Goal: Navigation & Orientation: Find specific page/section

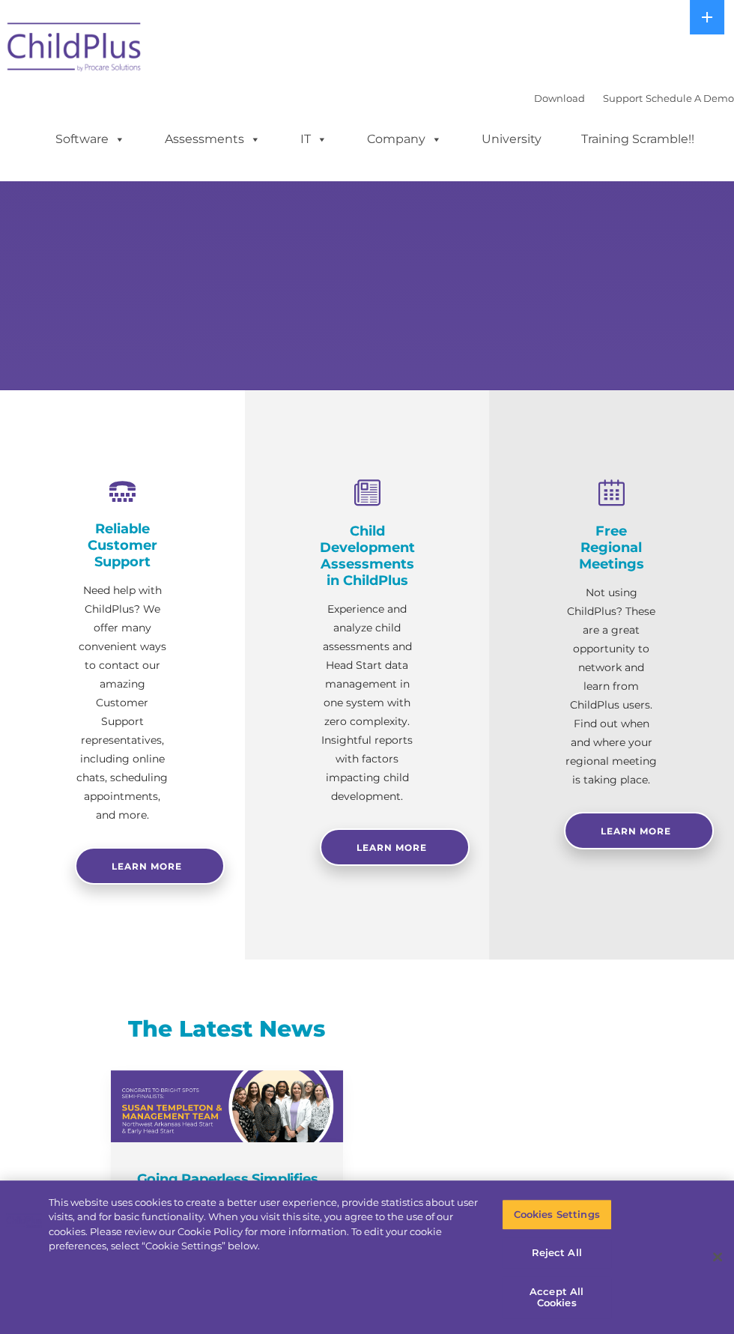
select select "MEDIUM"
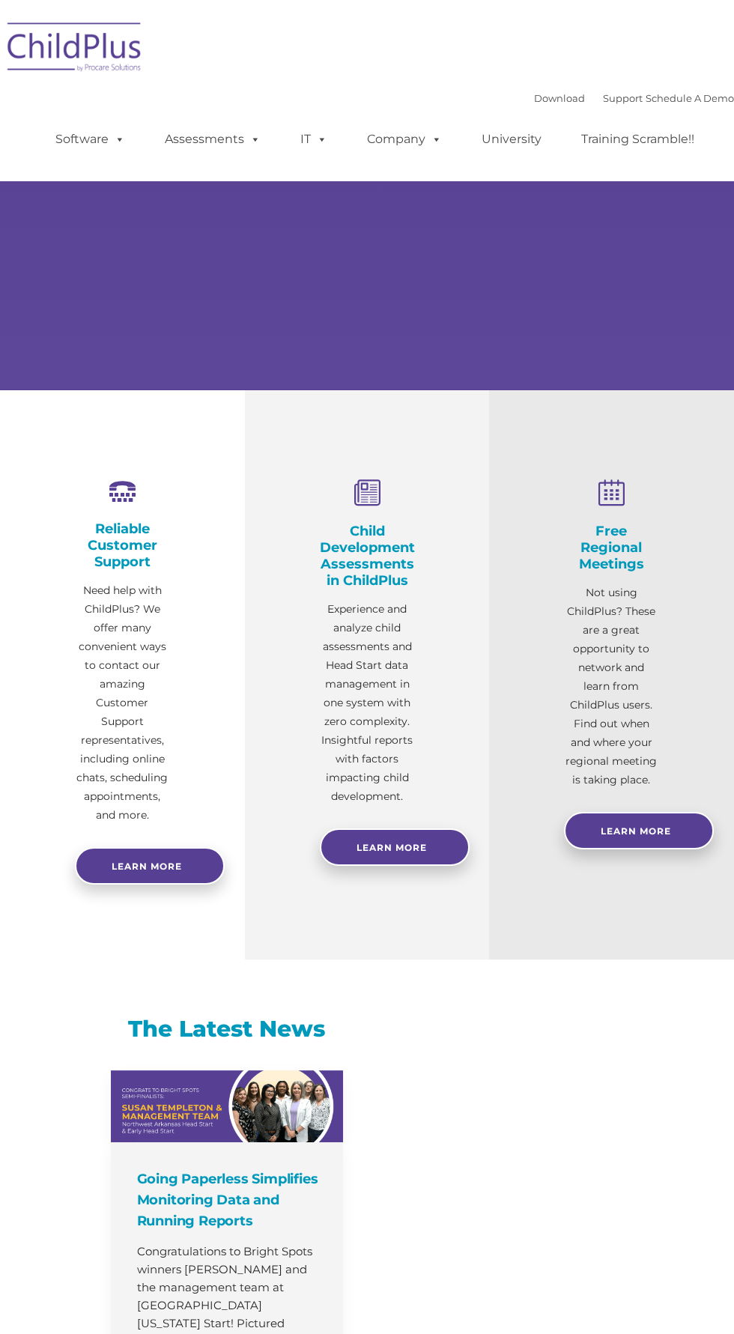
select select "MEDIUM"
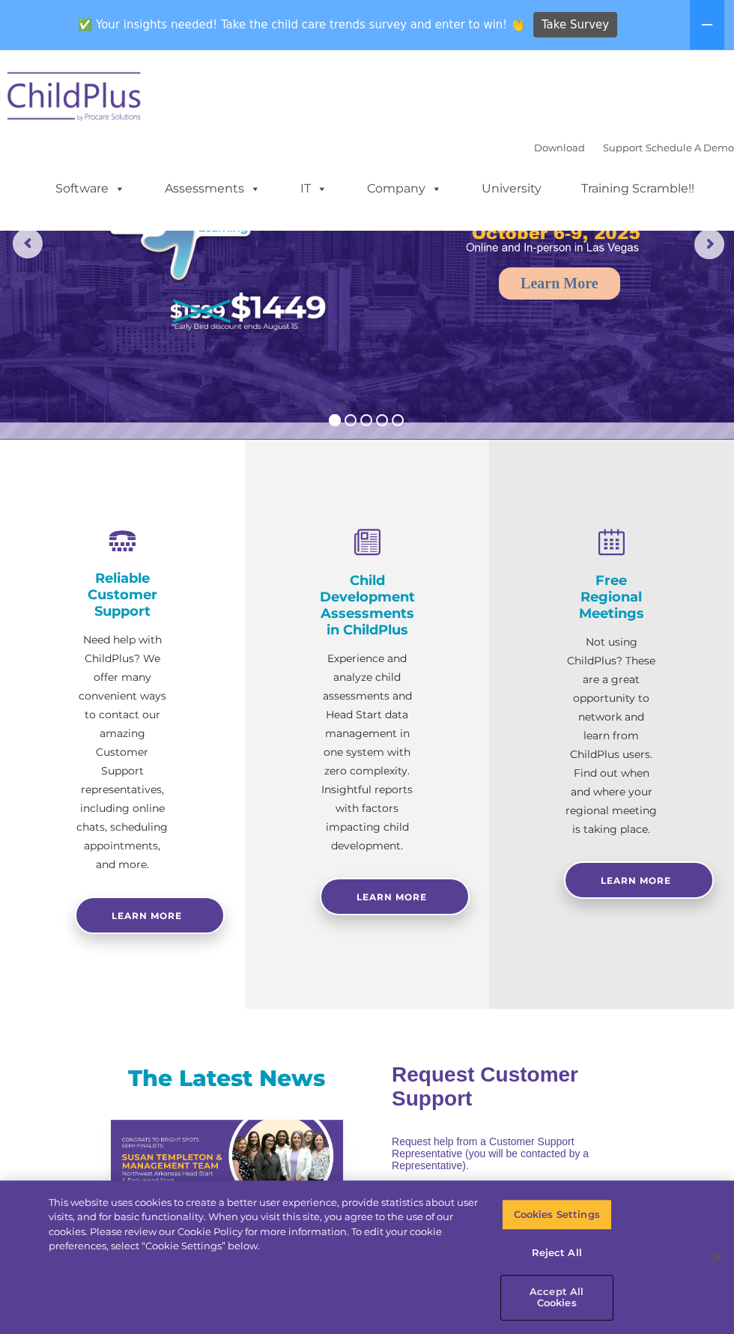
click at [550, 1291] on button "Accept All Cookies" at bounding box center [557, 1297] width 110 height 43
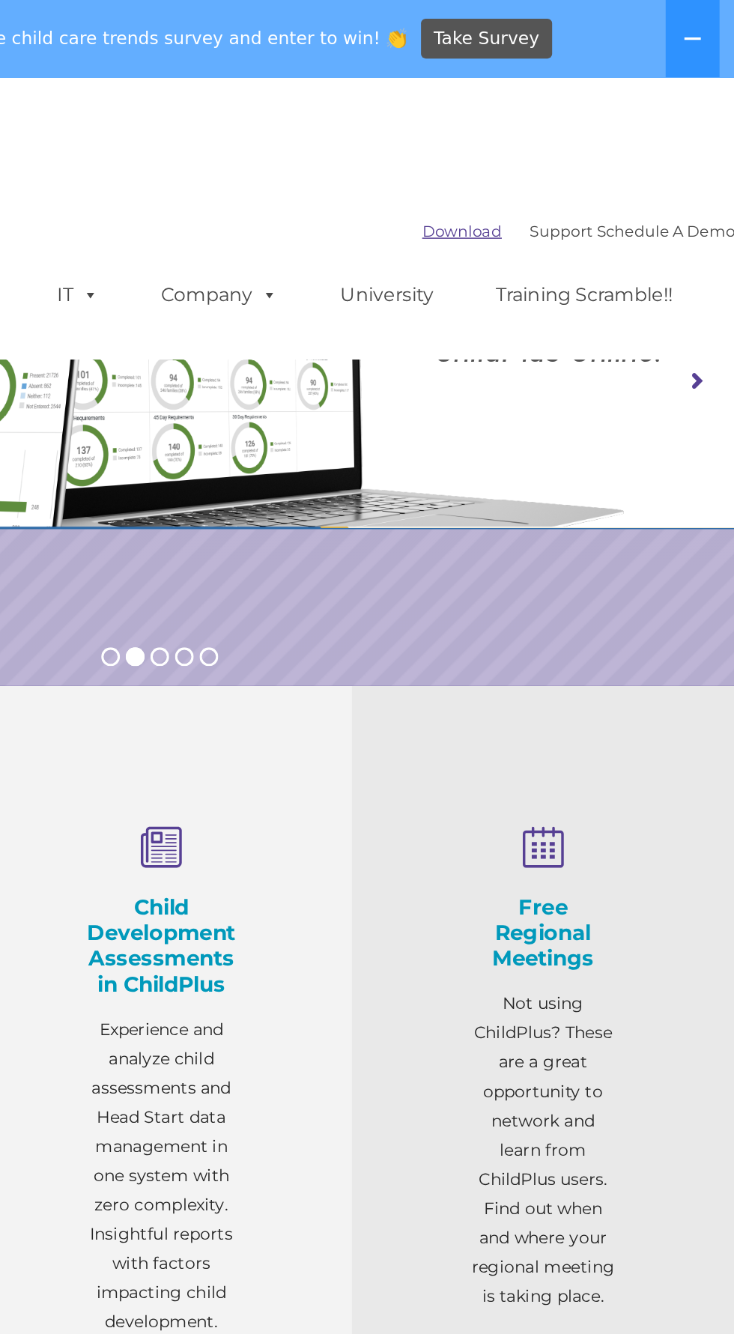
click at [547, 149] on link "Download" at bounding box center [559, 148] width 51 height 12
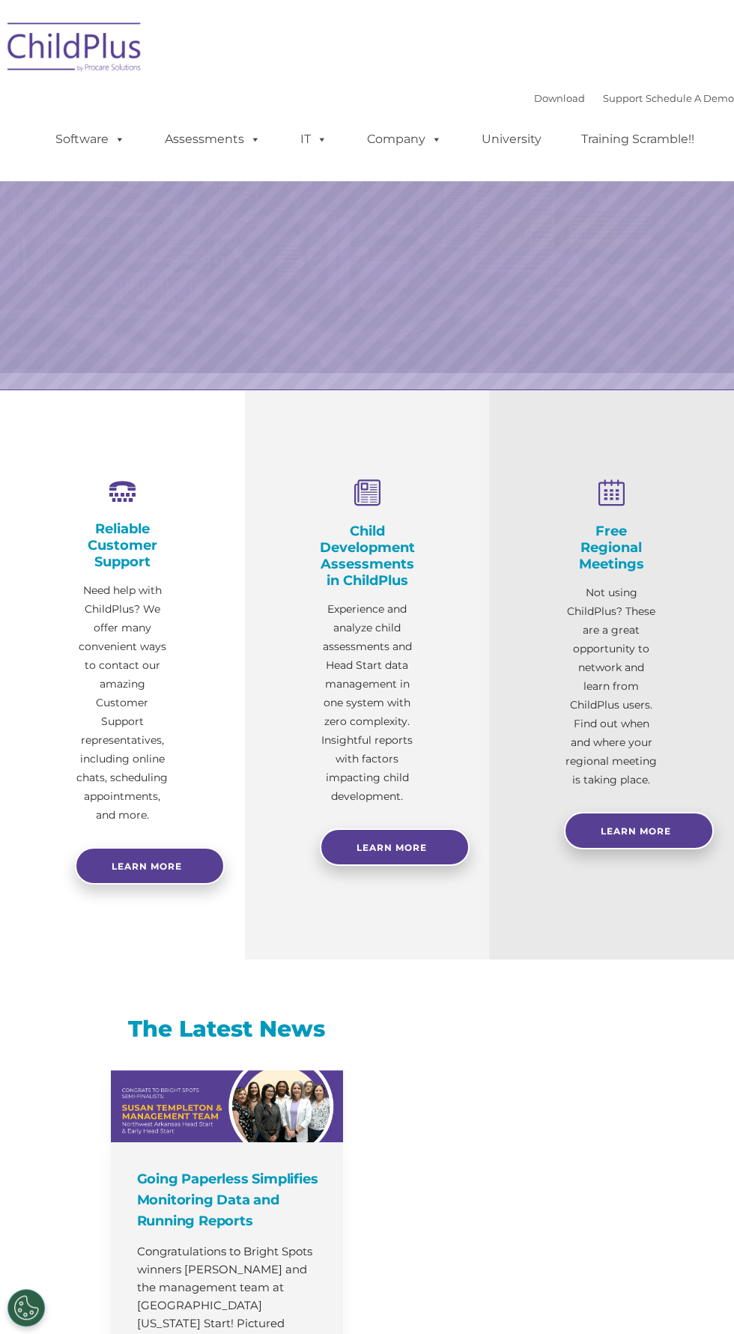
select select "MEDIUM"
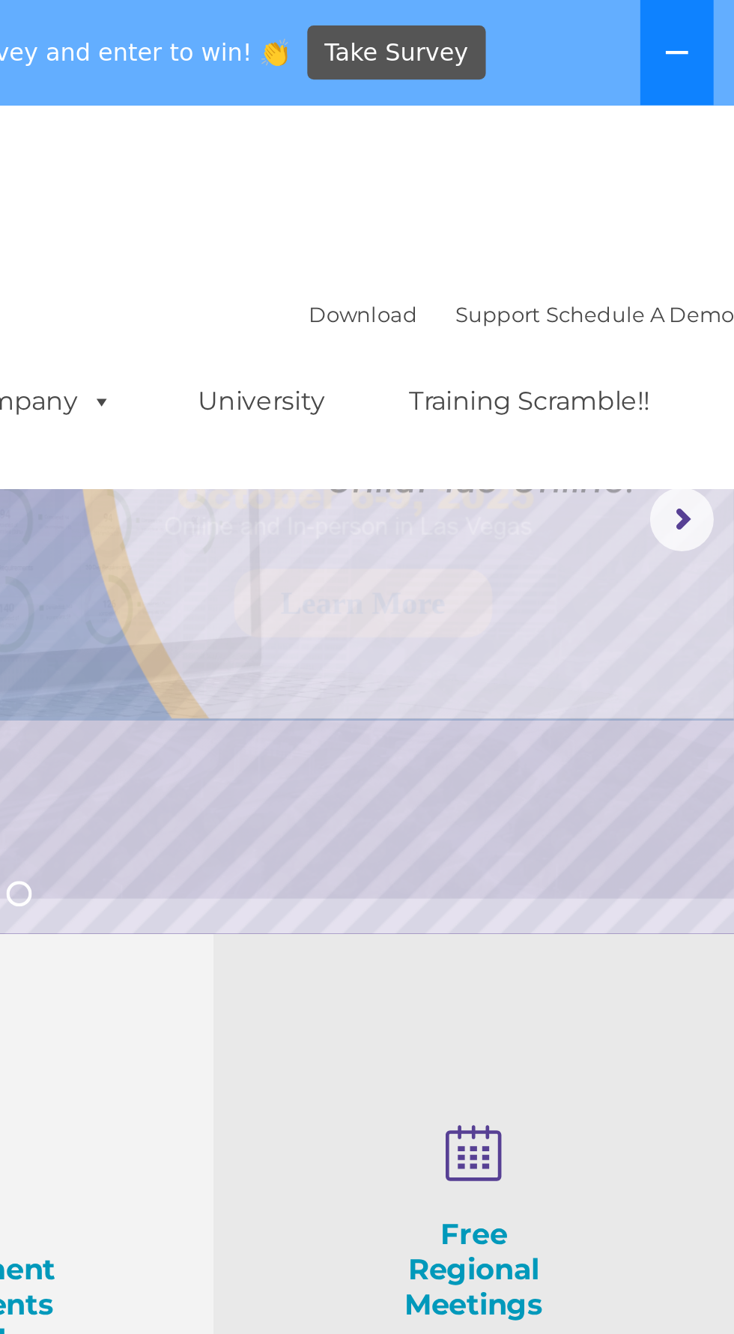
click at [710, 17] on button at bounding box center [707, 24] width 34 height 49
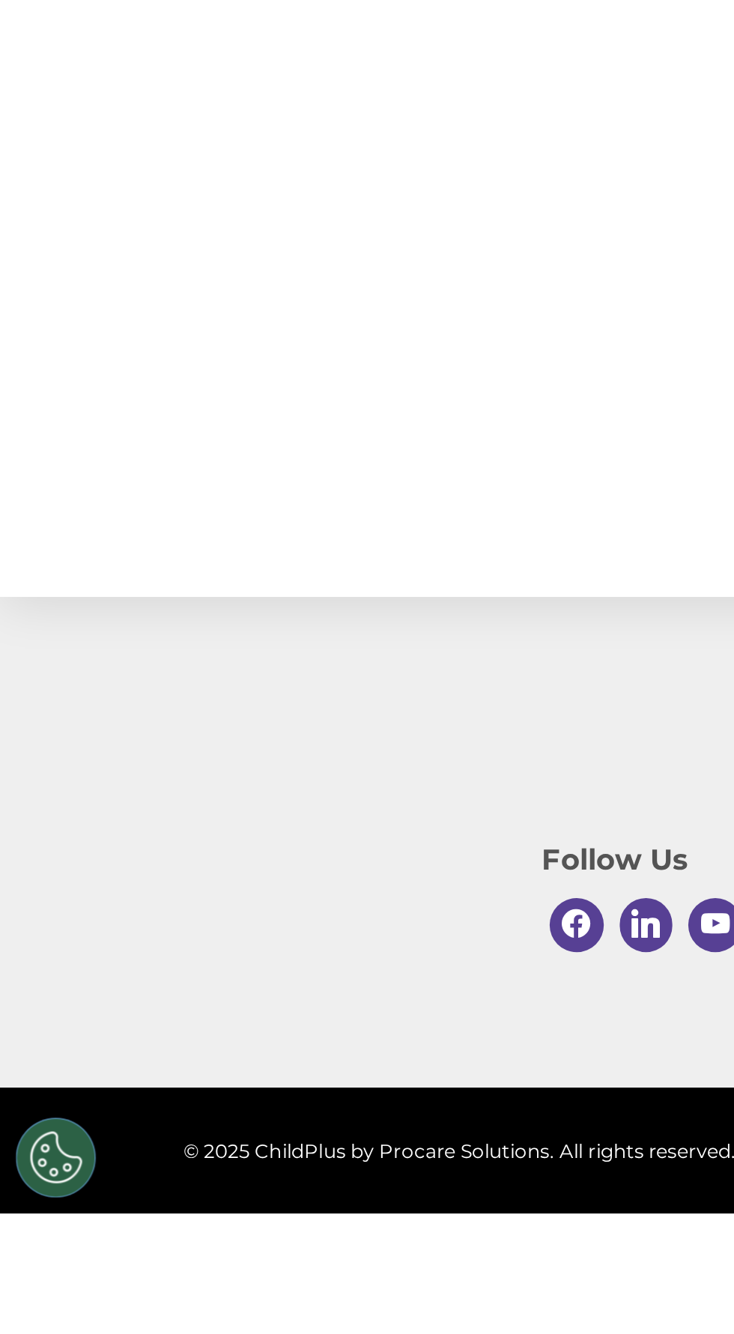
scroll to position [1168, 0]
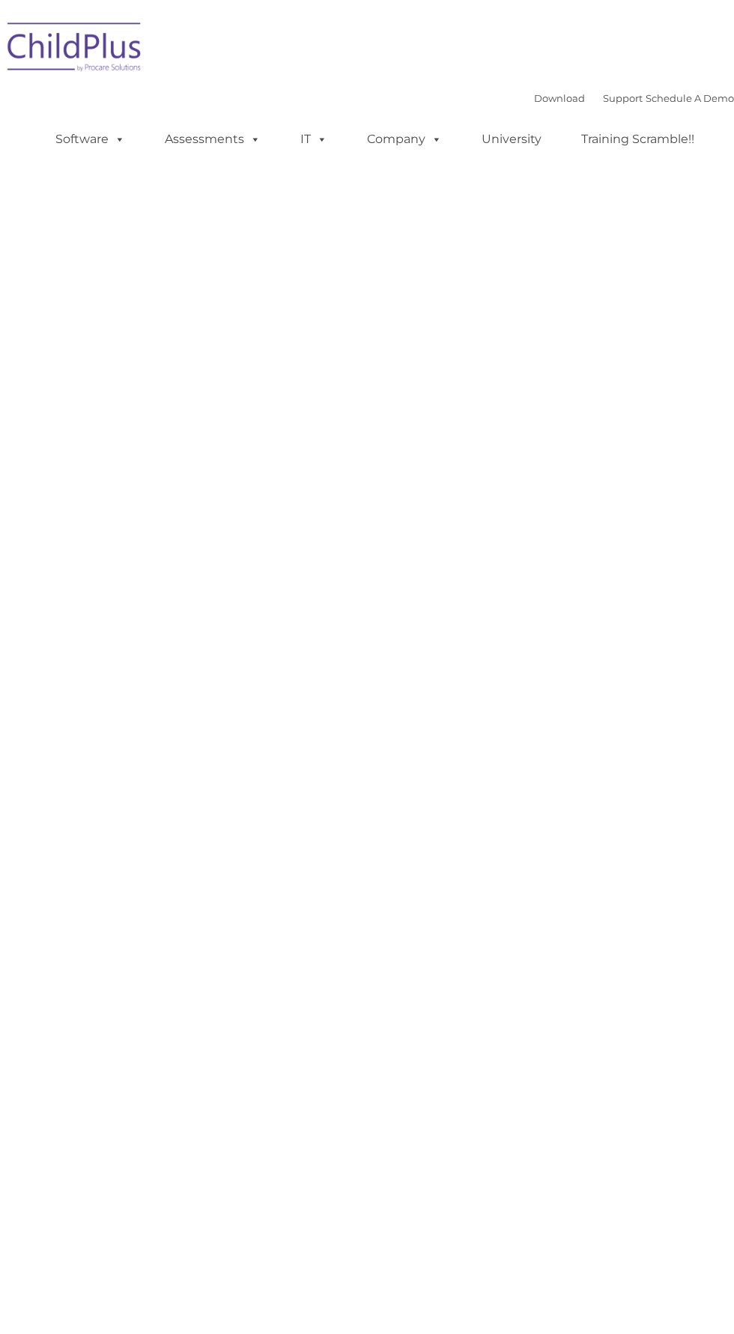
type input ""
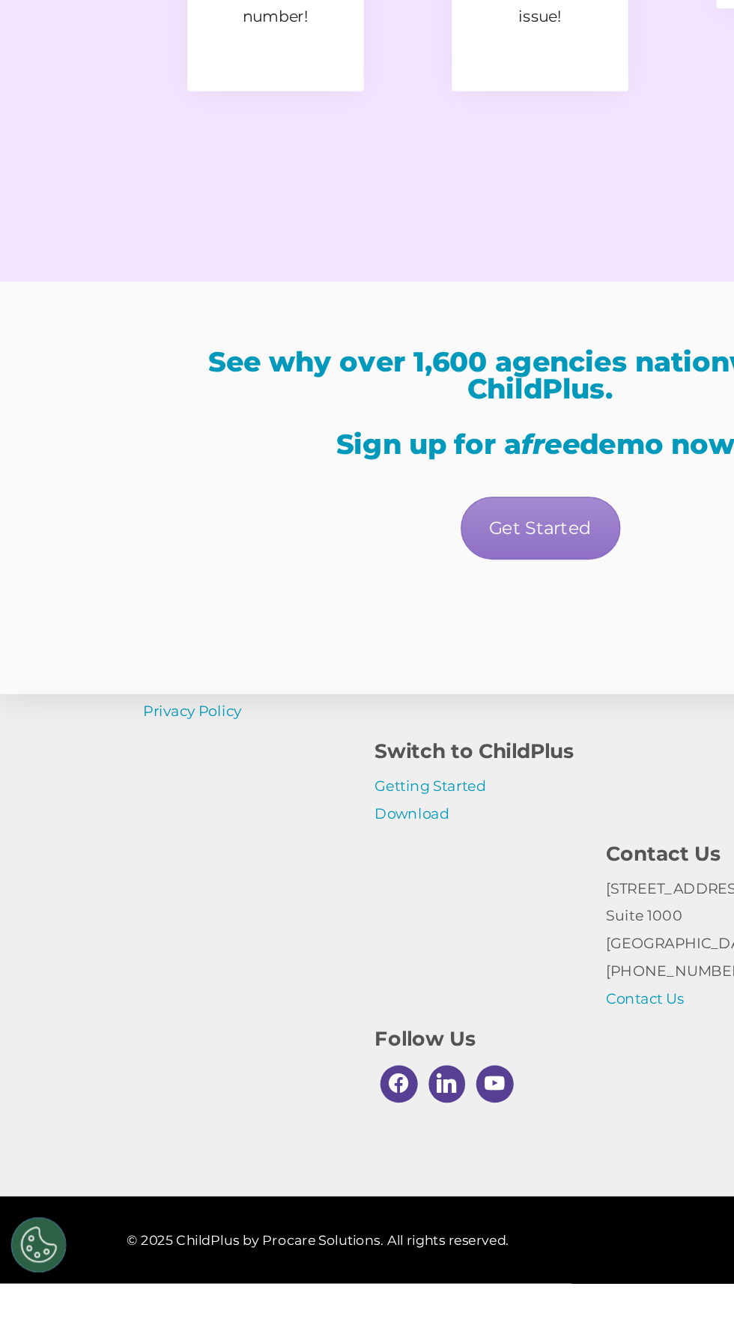
scroll to position [2298, 0]
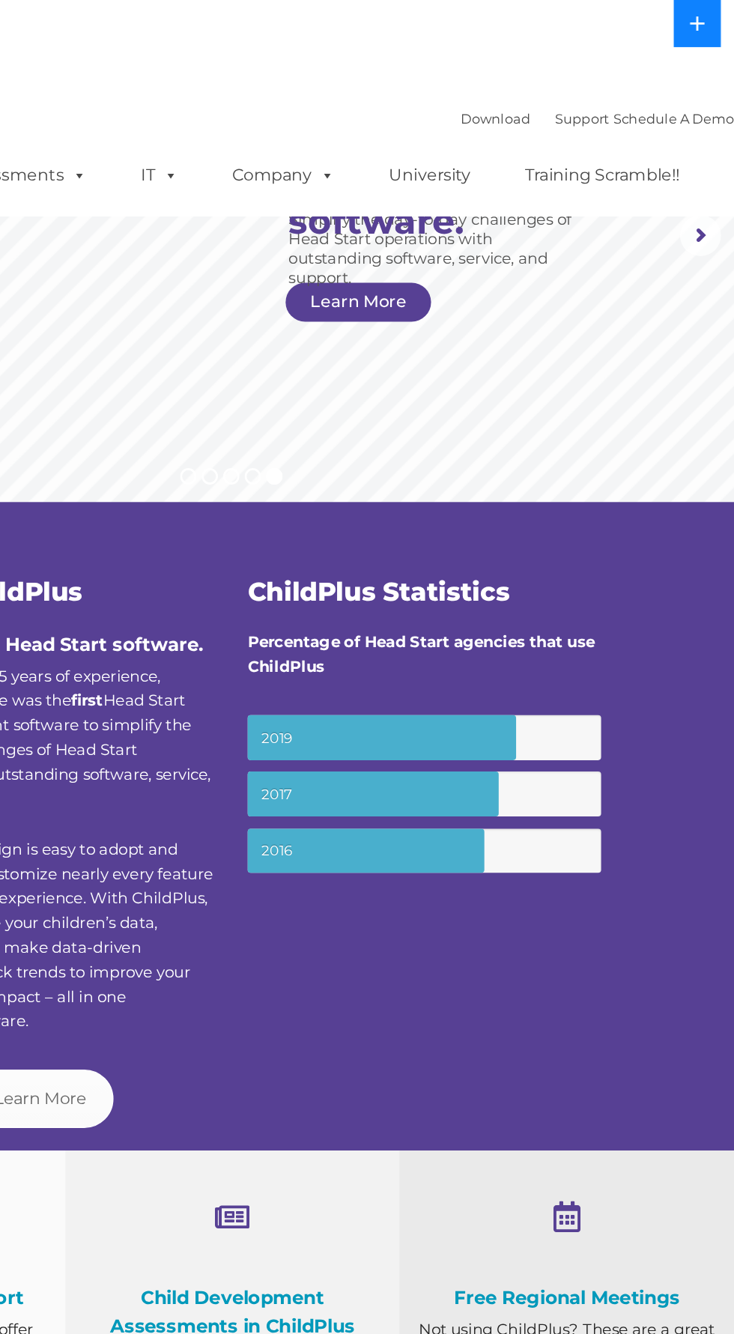
click at [705, 18] on icon at bounding box center [707, 17] width 12 height 12
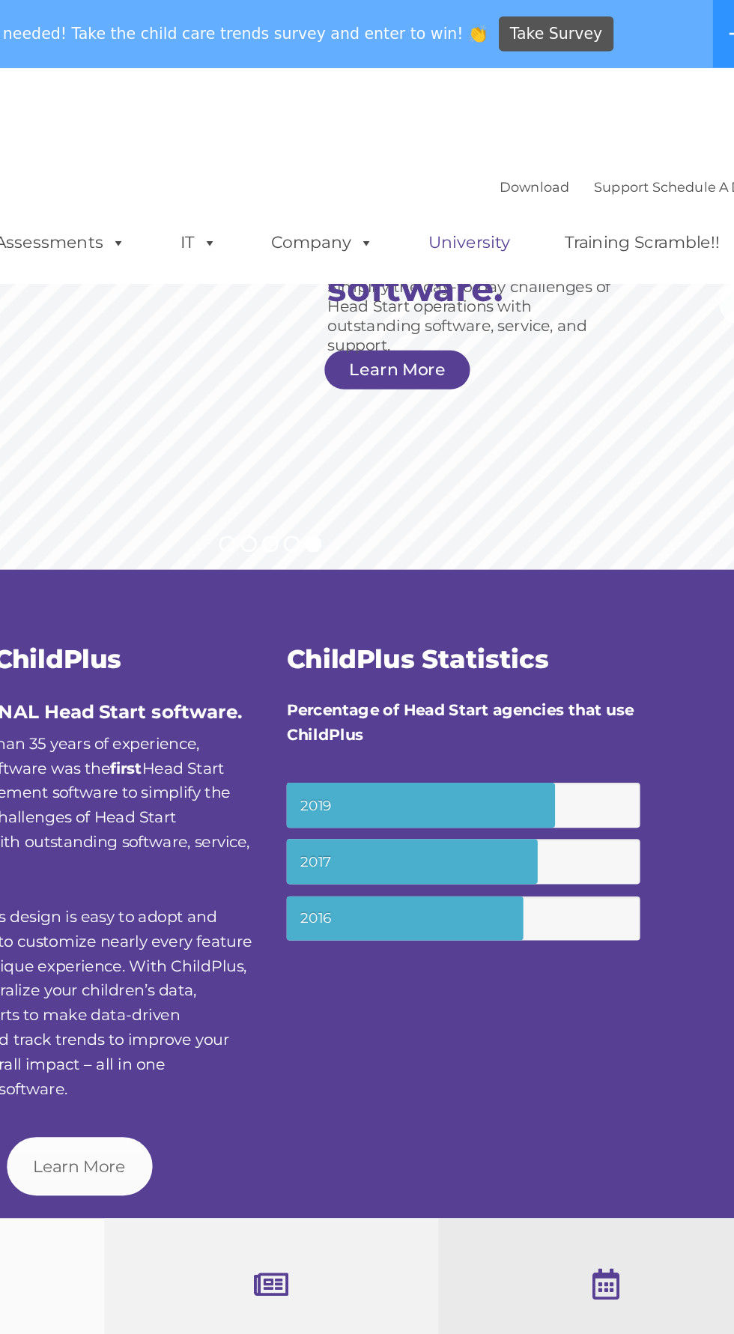
click at [538, 167] on link "University" at bounding box center [512, 178] width 90 height 30
click at [335, 82] on div "Download Support | Schedule A Demo  MENU MENU Software ChildPlus: The original…" at bounding box center [367, 128] width 734 height 158
click at [531, 114] on div "Download Support | Schedule A Demo  MENU MENU Software ChildPlus: The original…" at bounding box center [367, 128] width 734 height 158
click at [534, 131] on link "Download" at bounding box center [559, 136] width 51 height 12
